Goal: Information Seeking & Learning: Learn about a topic

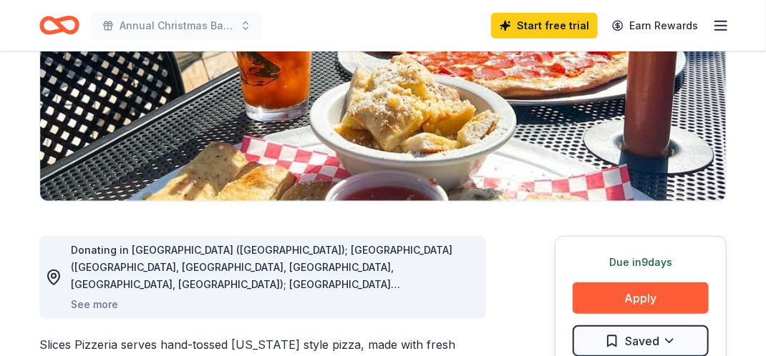
scroll to position [238, 0]
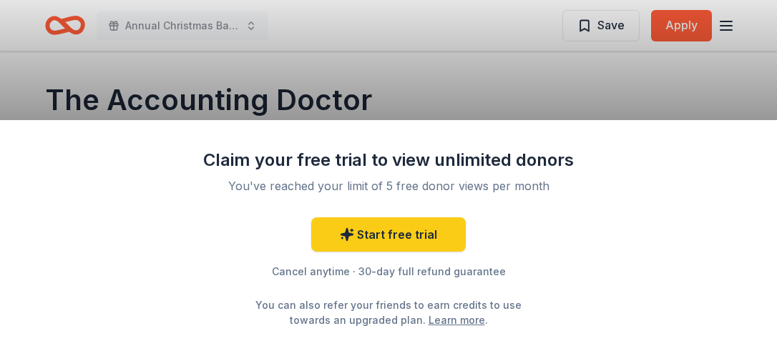
scroll to position [72, 0]
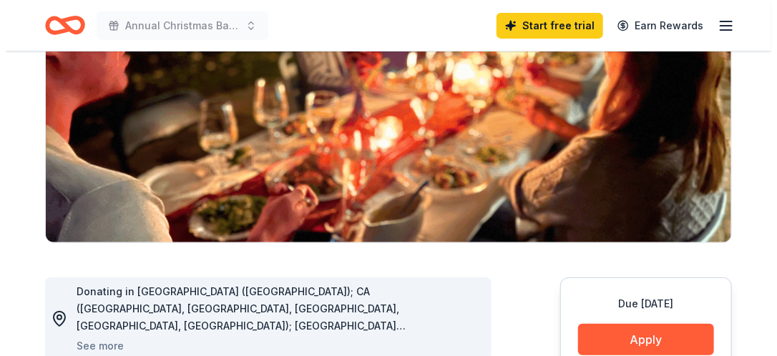
scroll to position [215, 0]
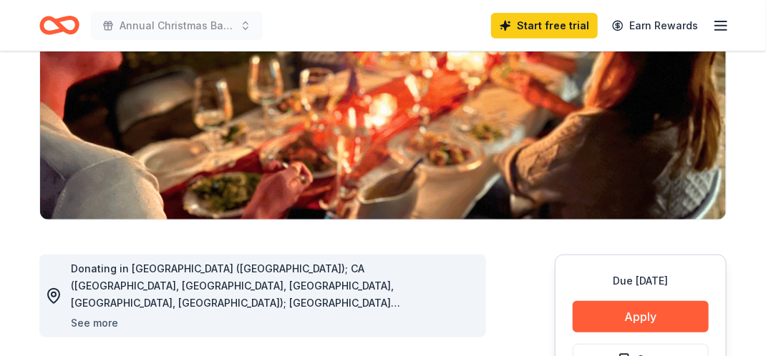
click at [106, 325] on button "See more" at bounding box center [94, 323] width 47 height 17
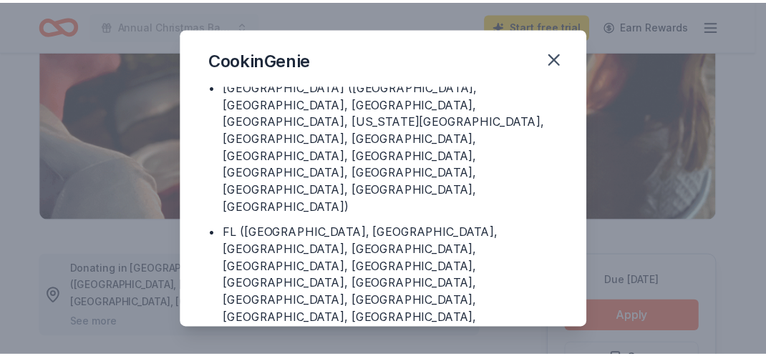
scroll to position [283, 0]
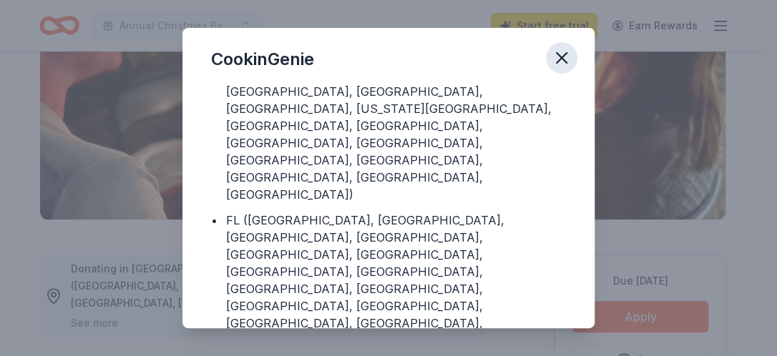
click at [561, 62] on icon "button" at bounding box center [562, 58] width 20 height 20
